Goal: Navigation & Orientation: Find specific page/section

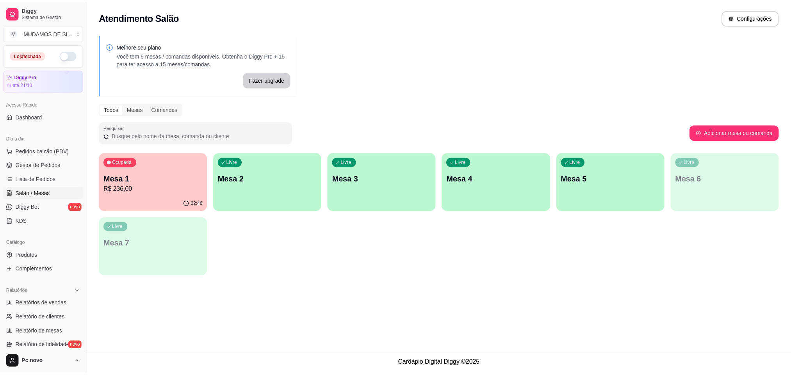
scroll to position [116, 0]
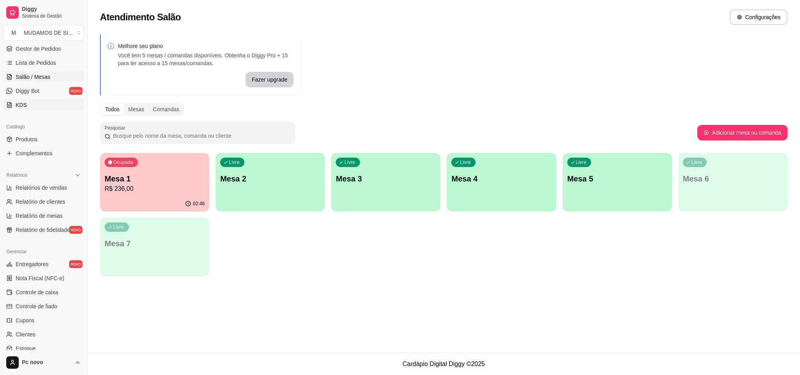
click at [22, 104] on span "KDS" at bounding box center [21, 105] width 11 height 8
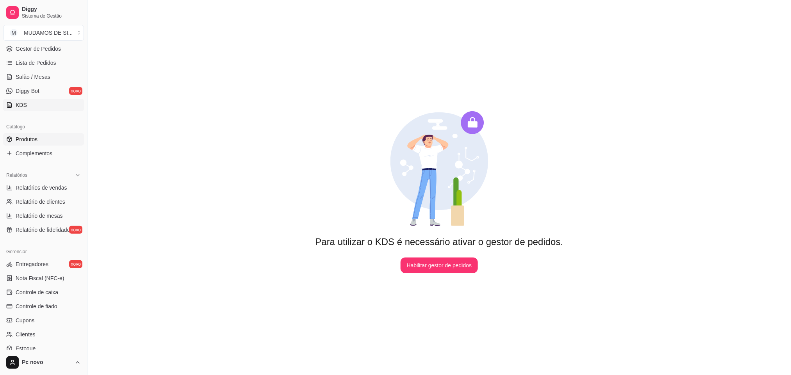
click at [31, 136] on span "Produtos" at bounding box center [27, 139] width 22 height 8
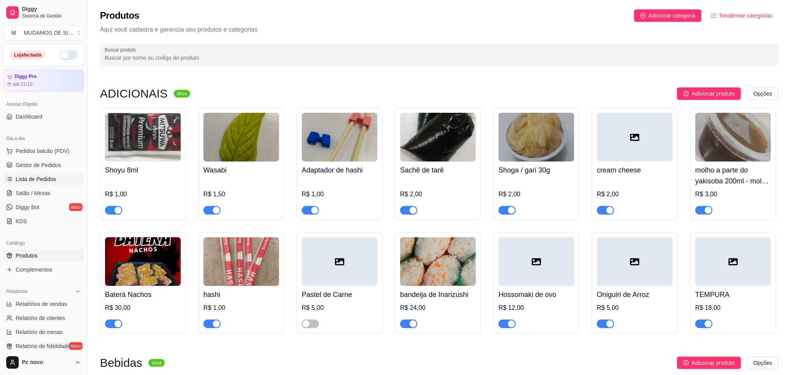
click at [34, 175] on link "Lista de Pedidos" at bounding box center [43, 179] width 81 height 12
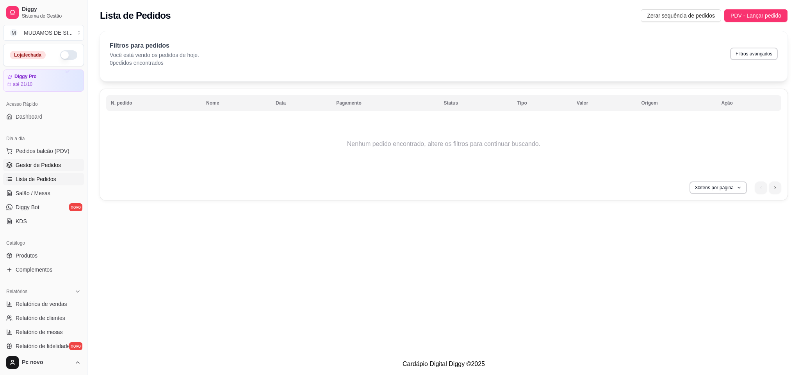
click at [36, 167] on span "Gestor de Pedidos" at bounding box center [38, 165] width 45 height 8
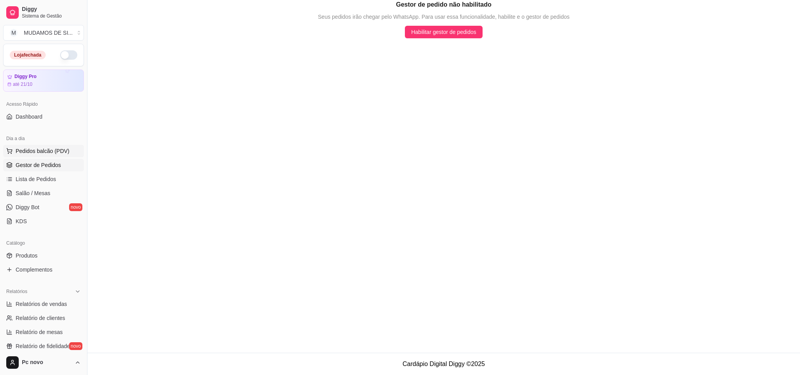
click at [51, 155] on span "Pedidos balcão (PDV)" at bounding box center [43, 151] width 54 height 8
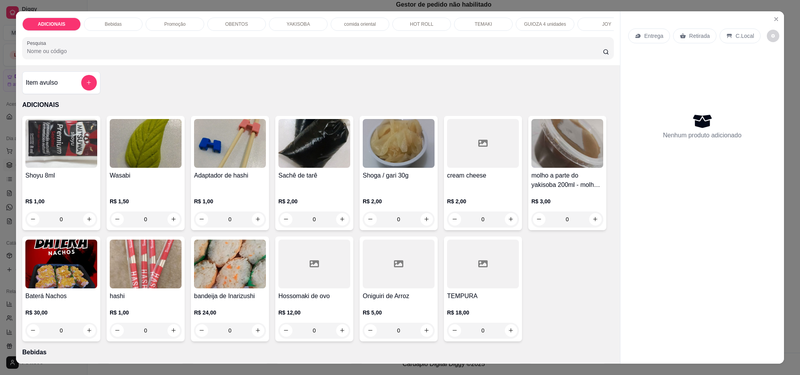
click at [763, 18] on div "Entrega Retirada C.Local Nenhum produto adicionado" at bounding box center [702, 181] width 164 height 340
click at [773, 21] on icon "Close" at bounding box center [776, 19] width 6 height 6
